Goal: Transaction & Acquisition: Purchase product/service

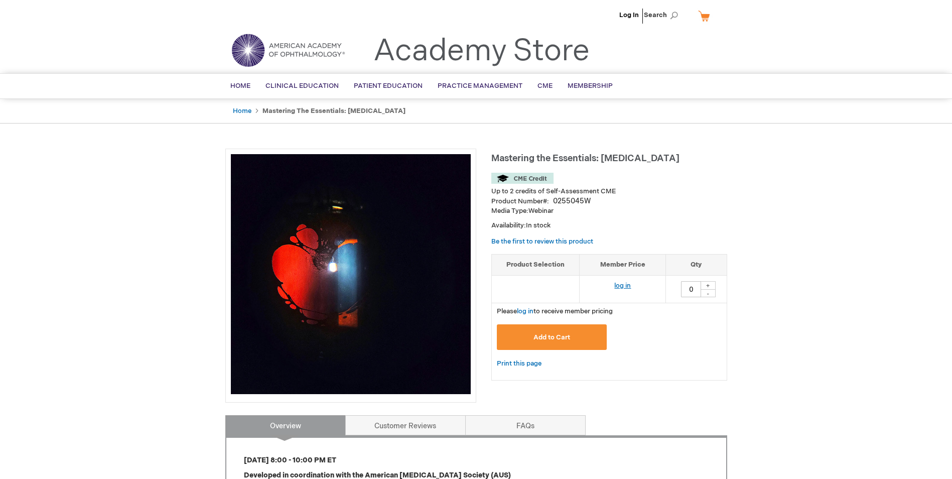
click at [625, 282] on link "log in" at bounding box center [622, 285] width 17 height 8
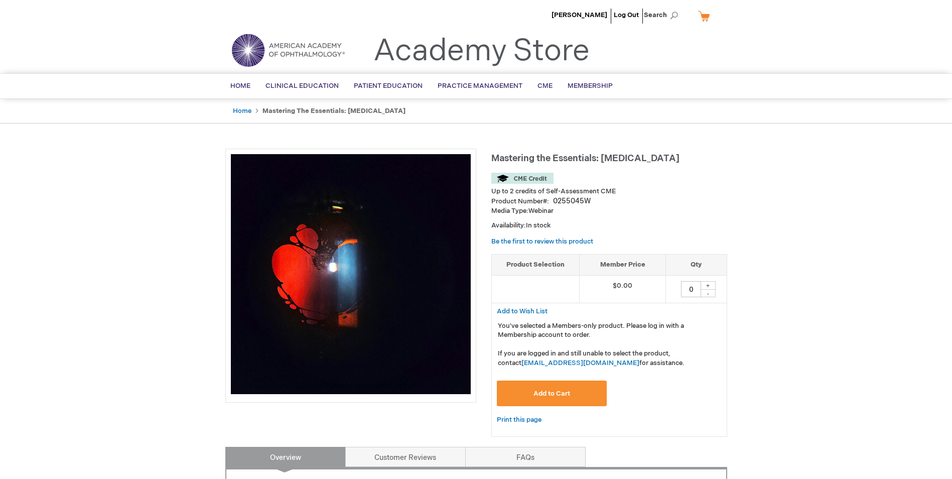
click at [713, 285] on div "+" at bounding box center [707, 285] width 15 height 9
type input "1"
click at [572, 396] on button "Add to Cart" at bounding box center [552, 393] width 110 height 26
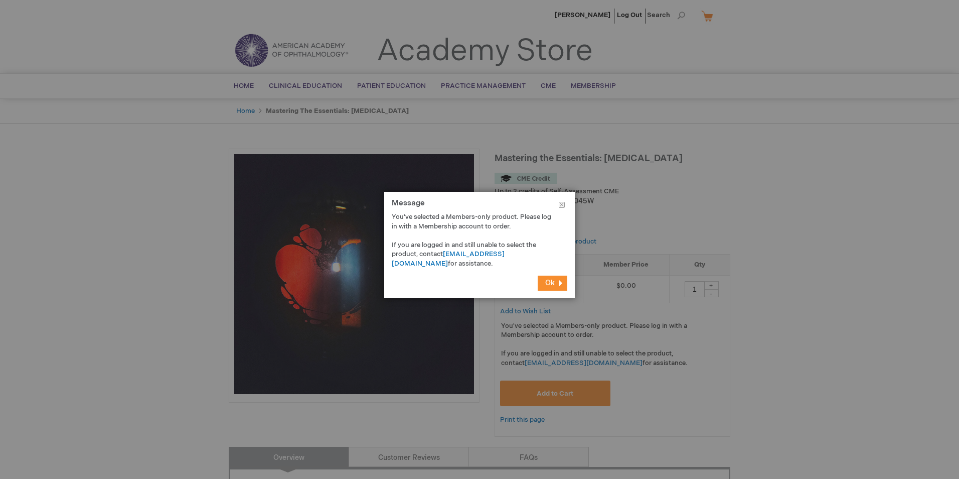
click at [555, 288] on button "Ok" at bounding box center [553, 282] width 30 height 15
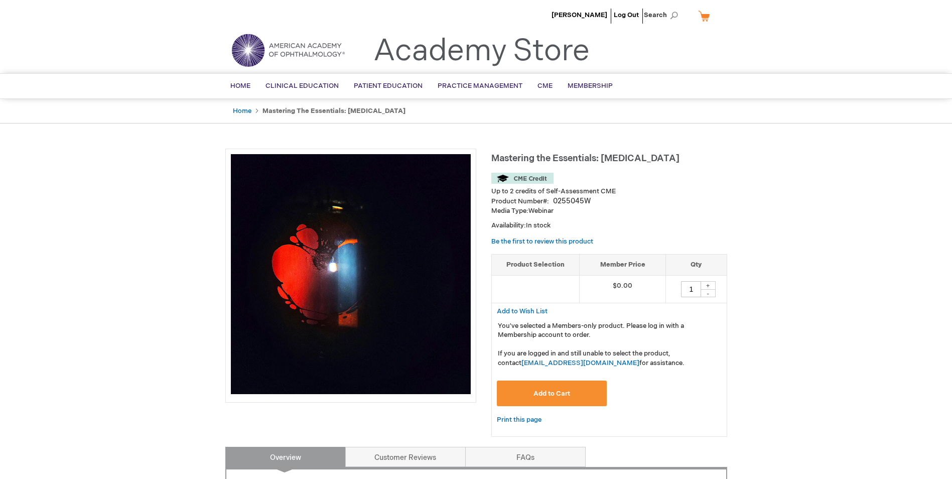
click at [588, 11] on li "[PERSON_NAME]" at bounding box center [579, 15] width 61 height 30
click at [590, 17] on span "[PERSON_NAME]" at bounding box center [579, 15] width 56 height 8
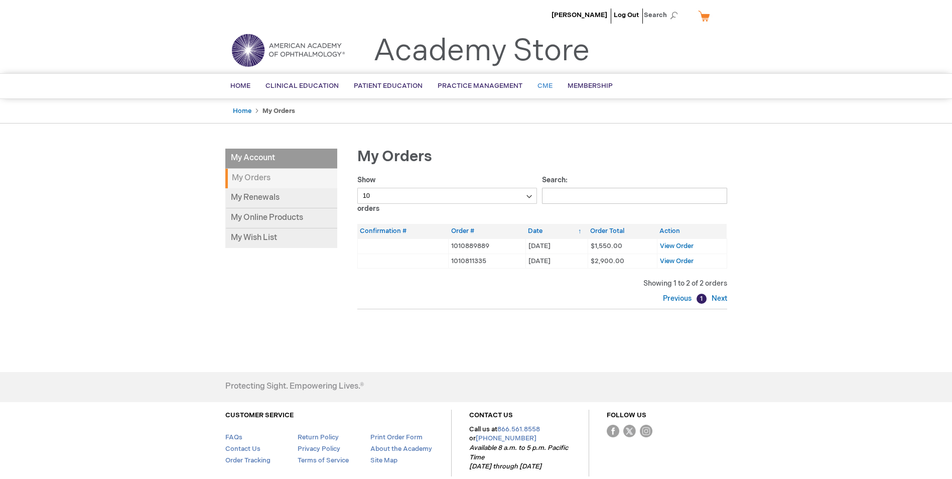
click at [540, 83] on span "CME" at bounding box center [544, 86] width 15 height 8
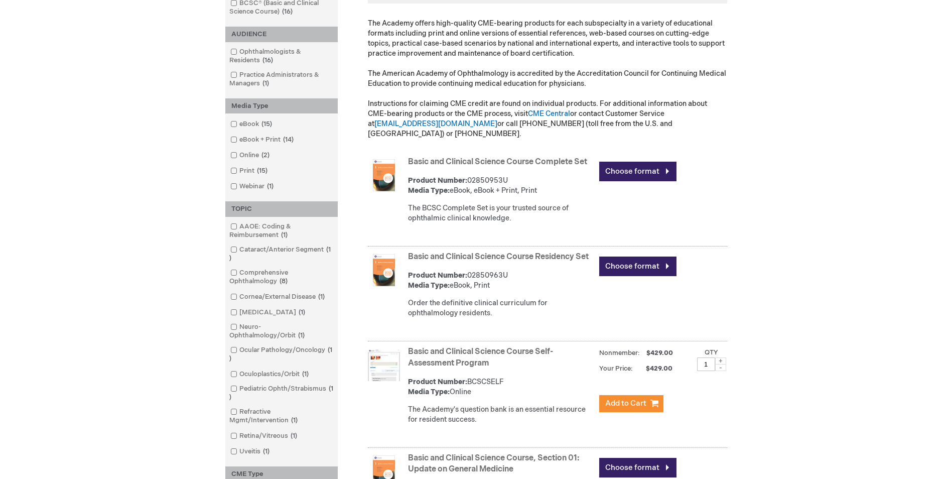
scroll to position [197, 0]
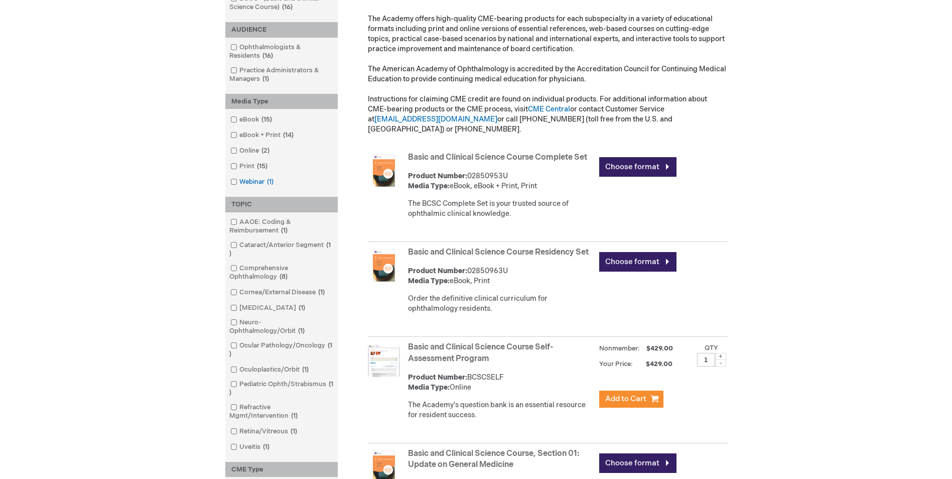
click at [254, 178] on link "Webinar 1 item" at bounding box center [253, 182] width 50 height 10
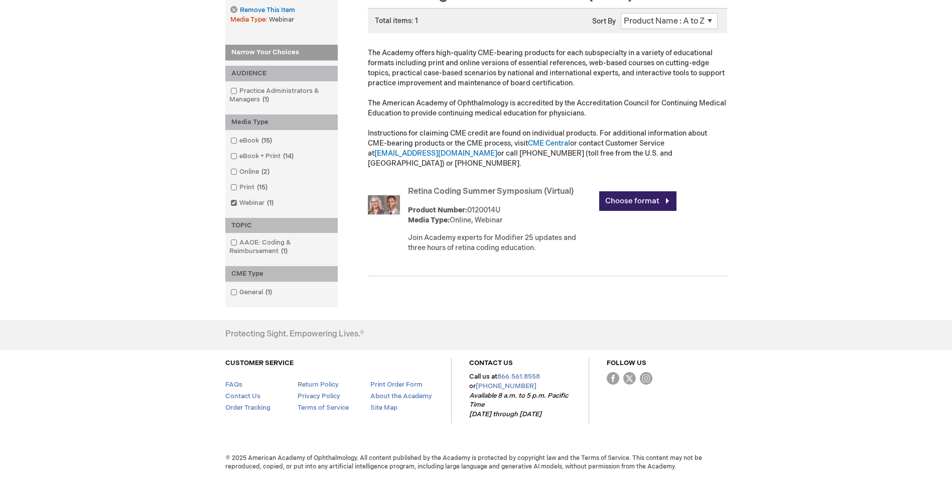
scroll to position [163, 0]
click at [250, 206] on link "Webinar 1 item" at bounding box center [253, 203] width 50 height 10
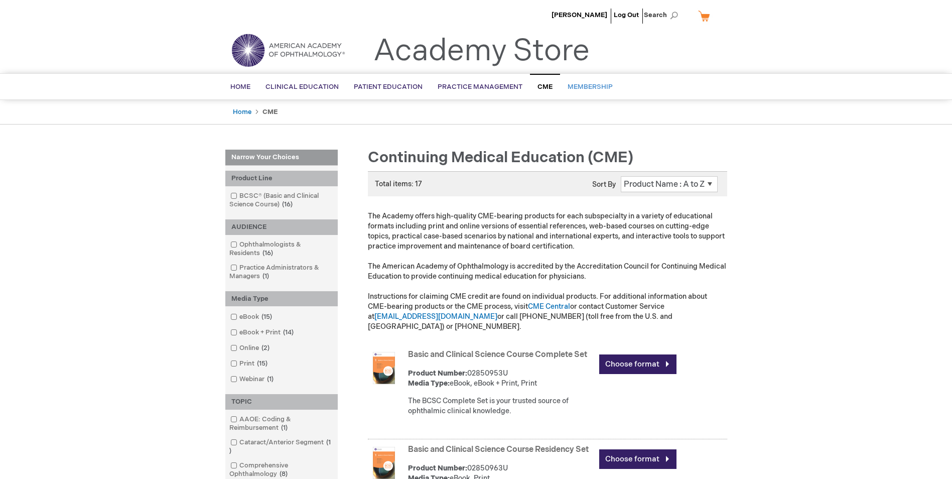
click at [584, 91] on span "Membership" at bounding box center [589, 87] width 45 height 8
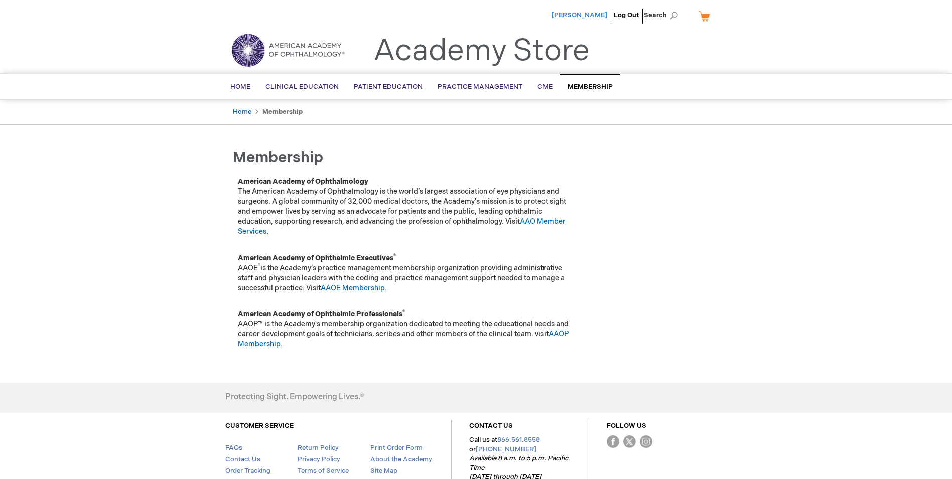
click at [585, 15] on span "[PERSON_NAME]" at bounding box center [579, 15] width 56 height 8
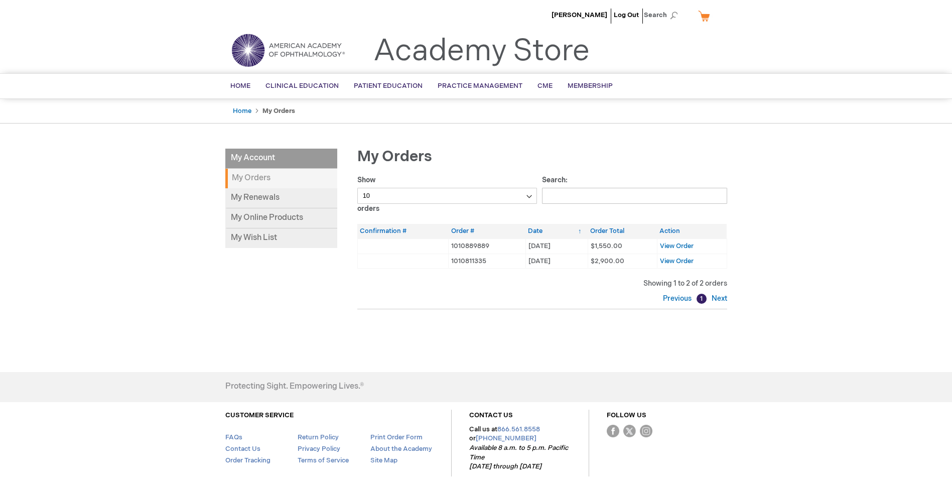
click at [283, 150] on li "My Account" at bounding box center [281, 158] width 112 height 20
click at [264, 157] on li "My Account" at bounding box center [281, 158] width 112 height 20
click at [584, 87] on span "Membership" at bounding box center [589, 86] width 45 height 8
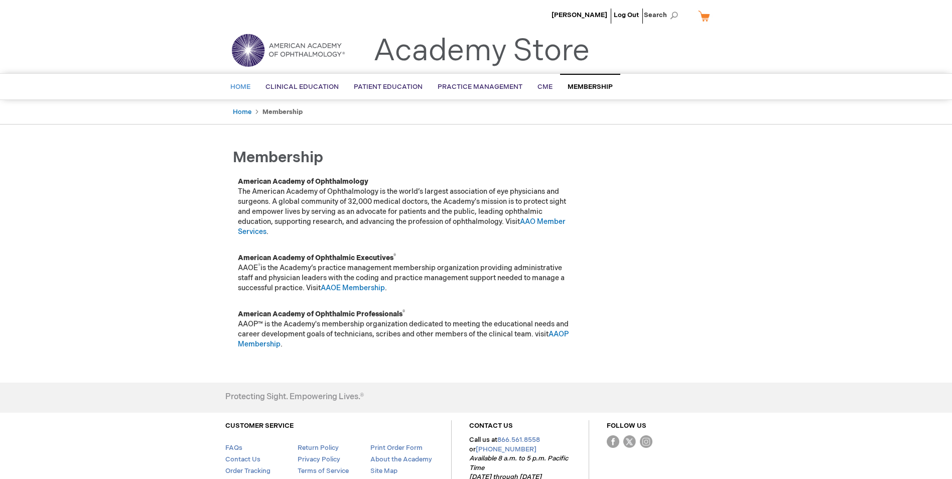
click at [244, 83] on span "Home" at bounding box center [240, 87] width 20 height 8
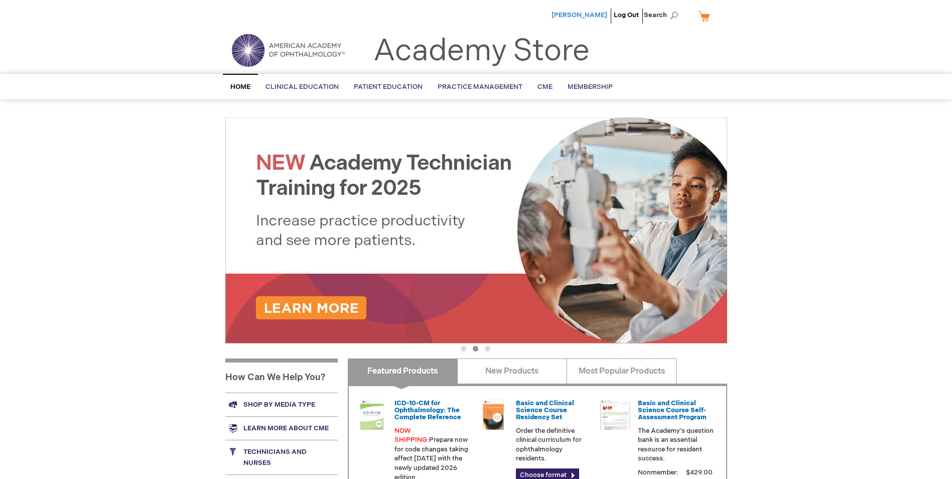
click at [597, 14] on span "[PERSON_NAME]" at bounding box center [579, 15] width 56 height 8
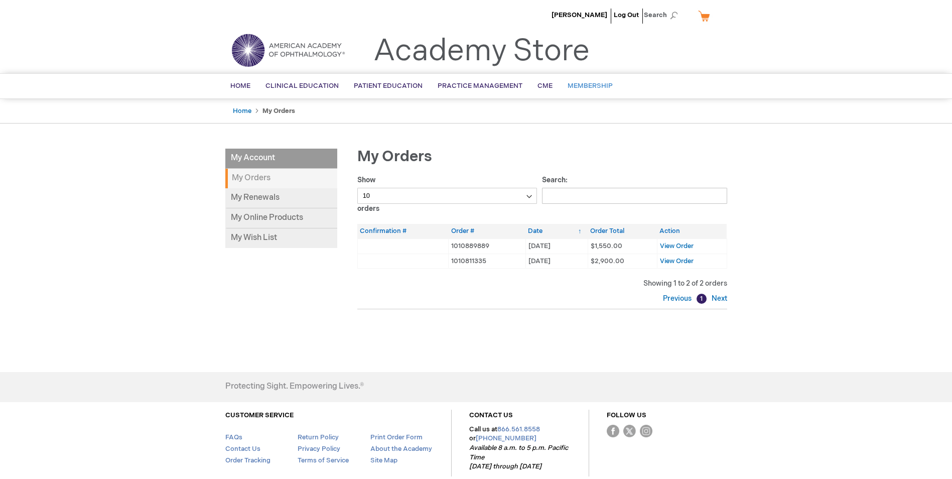
click at [597, 82] on span "Membership" at bounding box center [589, 86] width 45 height 8
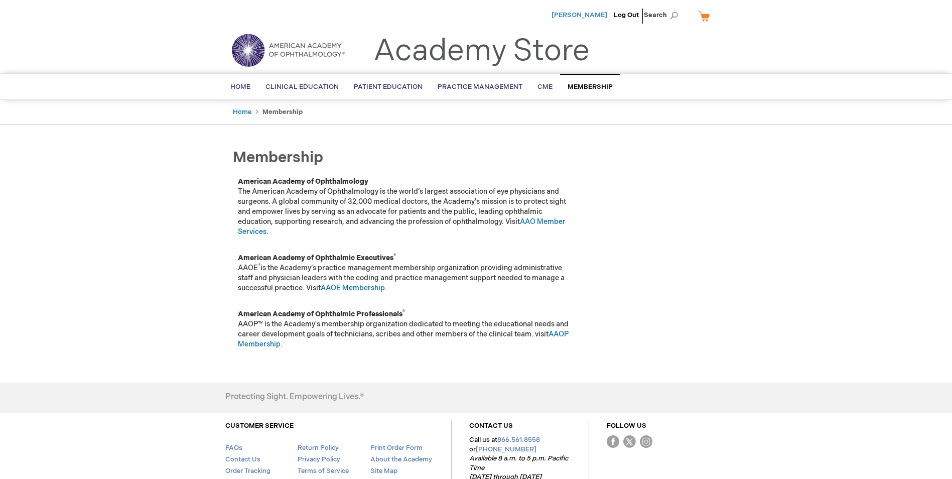
click at [592, 18] on span "[PERSON_NAME]" at bounding box center [579, 15] width 56 height 8
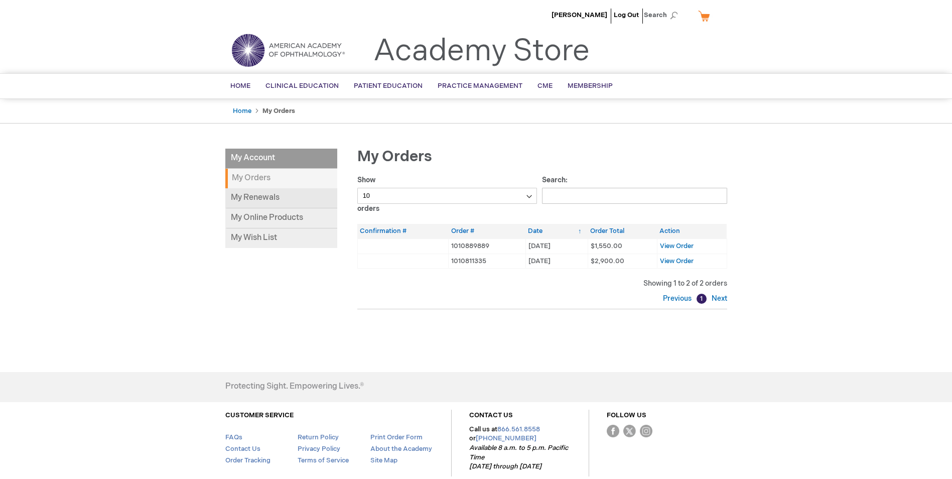
click at [263, 193] on link "My Renewals" at bounding box center [281, 198] width 112 height 20
click at [300, 222] on link "My Online Products" at bounding box center [281, 218] width 112 height 20
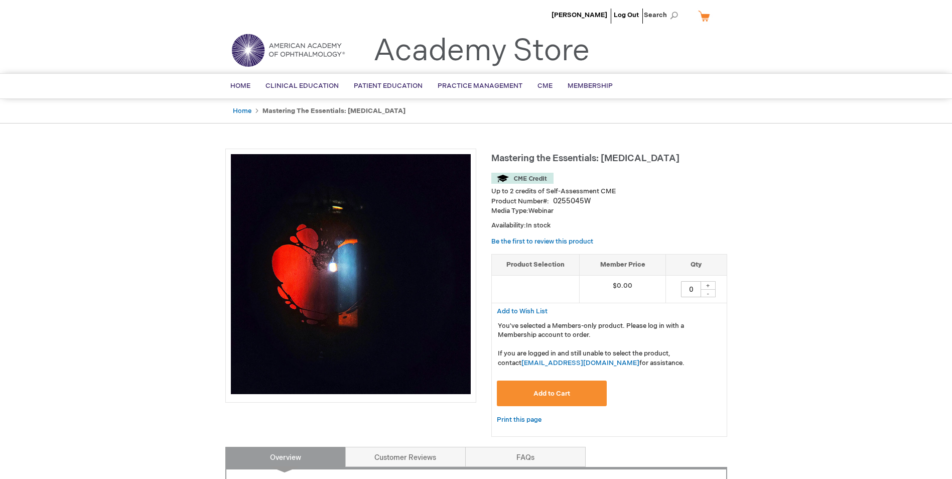
click at [705, 281] on div "+" at bounding box center [707, 285] width 15 height 9
type input "1"
click at [572, 391] on button "Add to Cart" at bounding box center [552, 393] width 110 height 26
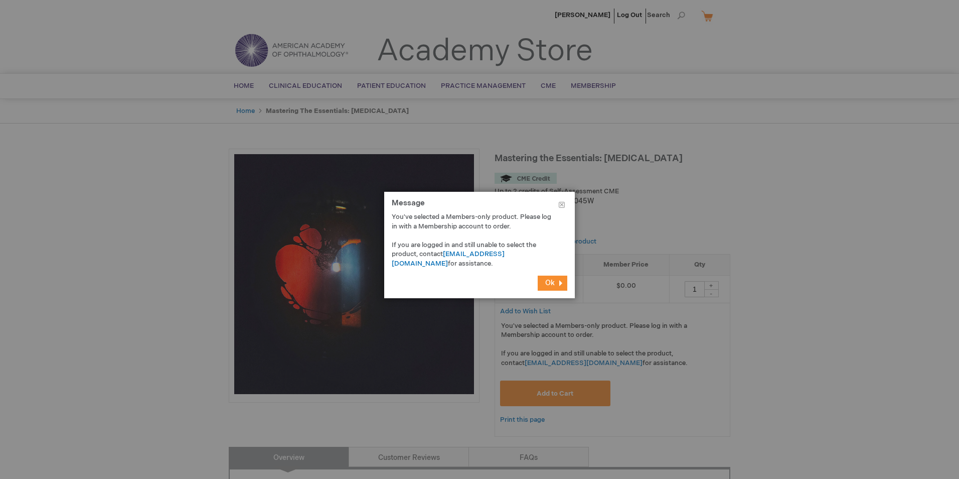
click at [559, 279] on button "Ok" at bounding box center [553, 282] width 30 height 15
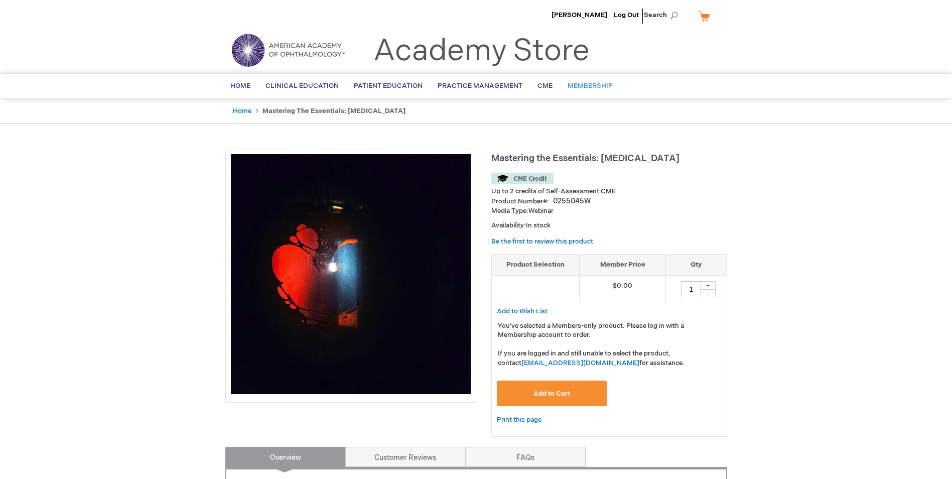
click at [596, 91] on link "Membership" at bounding box center [590, 86] width 60 height 25
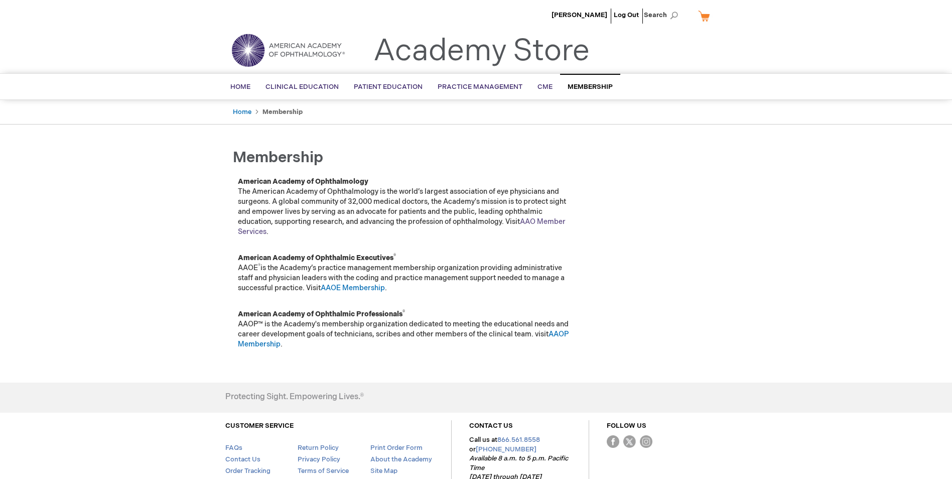
click at [250, 234] on link "AAO Member Services" at bounding box center [402, 226] width 328 height 19
